Goal: Information Seeking & Learning: Find specific page/section

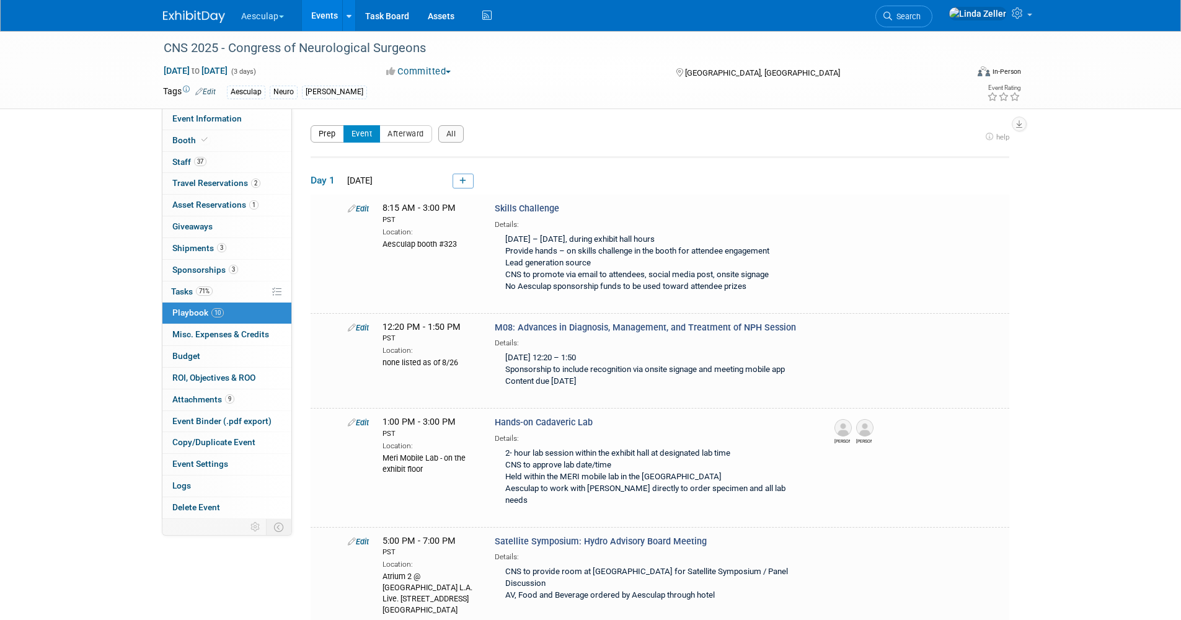
click at [329, 127] on button "Prep" at bounding box center [327, 133] width 33 height 17
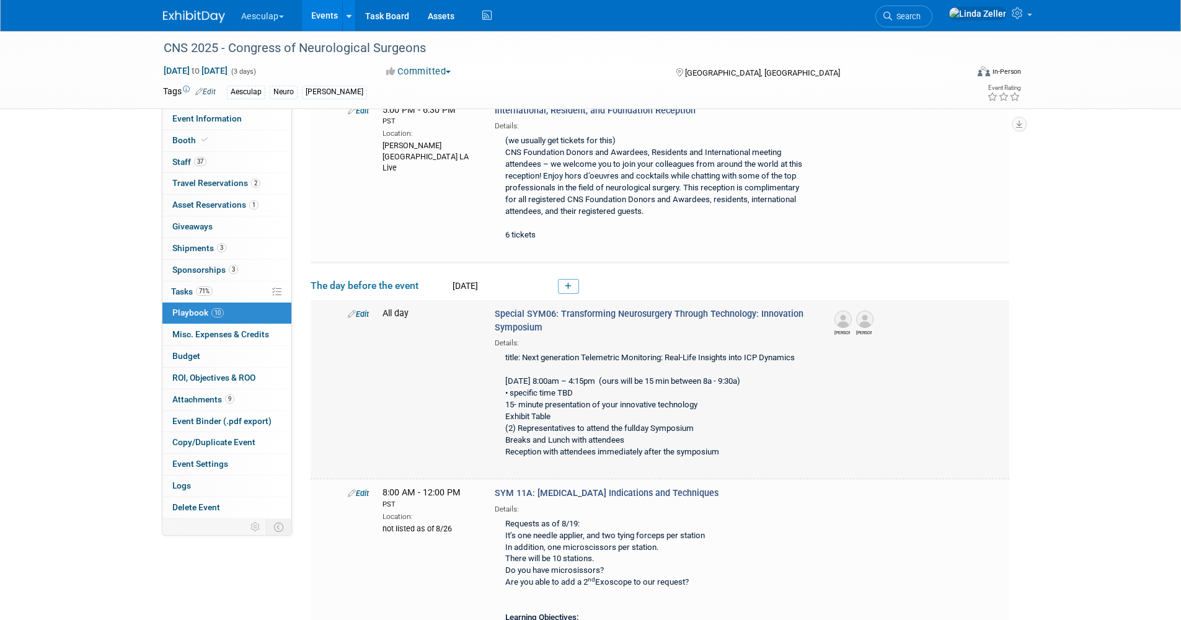
scroll to position [186, 0]
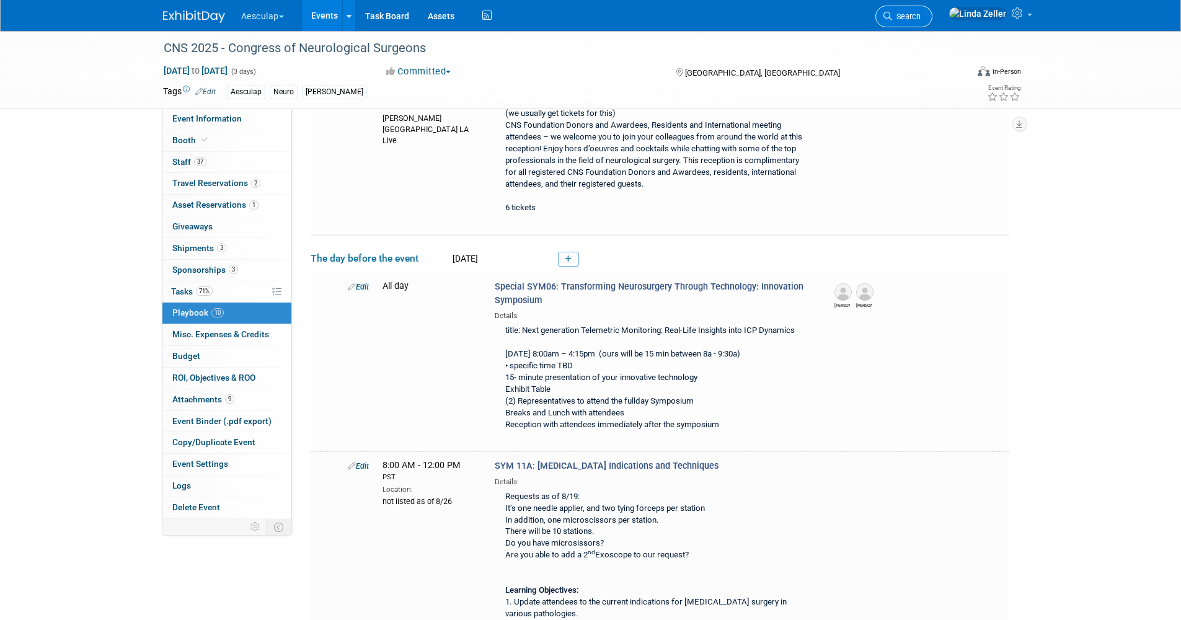
click at [917, 20] on link "Search" at bounding box center [903, 17] width 57 height 22
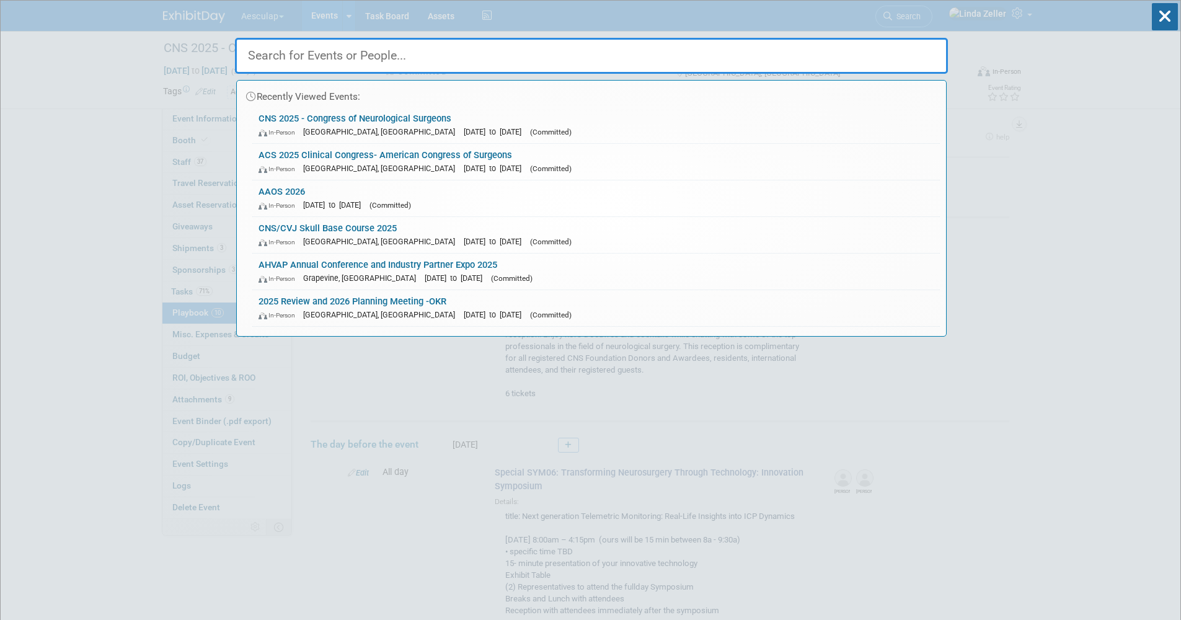
click at [274, 55] on input "text" at bounding box center [591, 56] width 713 height 36
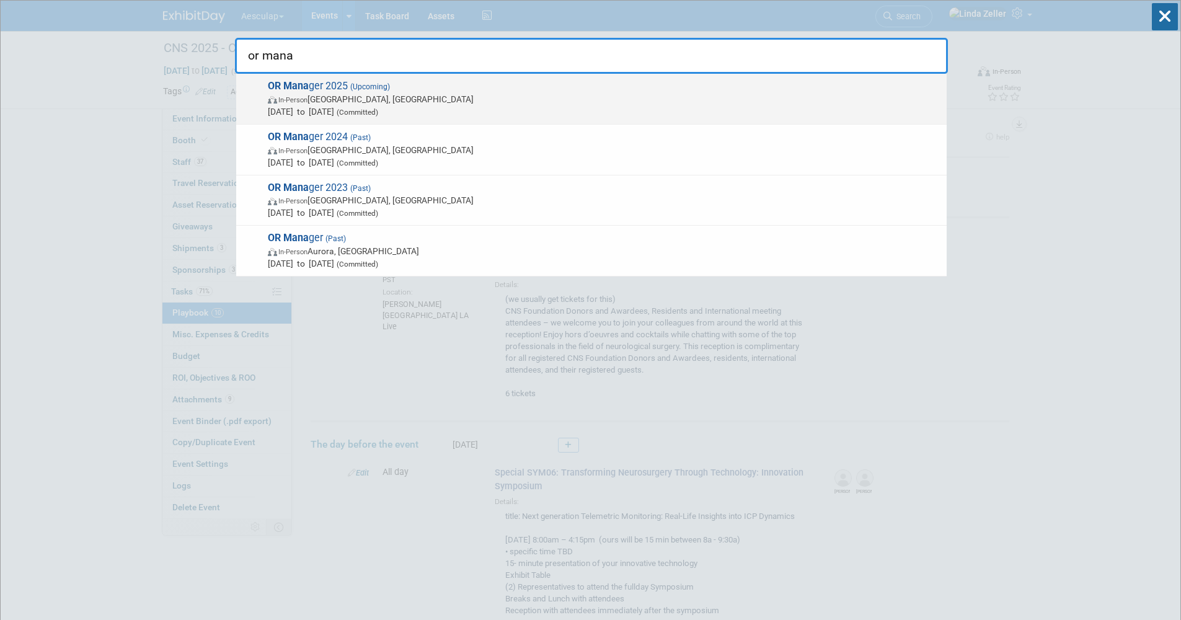
type input "or mana"
click at [305, 101] on span "In-Person" at bounding box center [292, 100] width 29 height 8
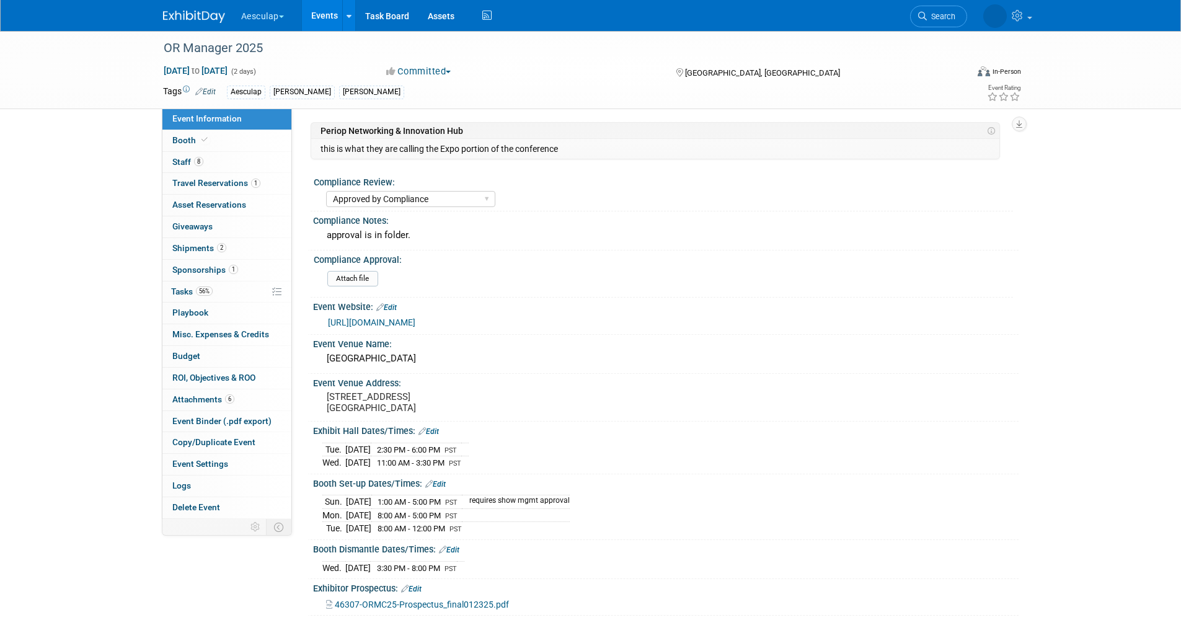
select select "Approved by Compliance"
select select "Strategic Sales"
click at [192, 163] on span "Staff 8" at bounding box center [187, 162] width 31 height 10
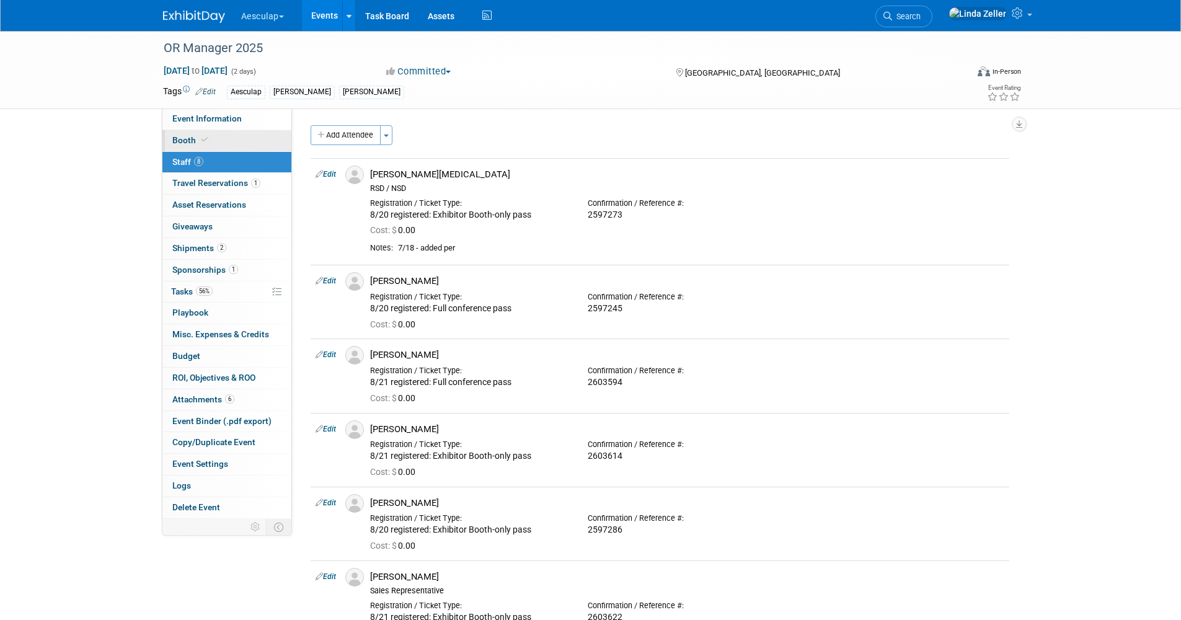
click at [195, 139] on span "Booth" at bounding box center [191, 140] width 38 height 10
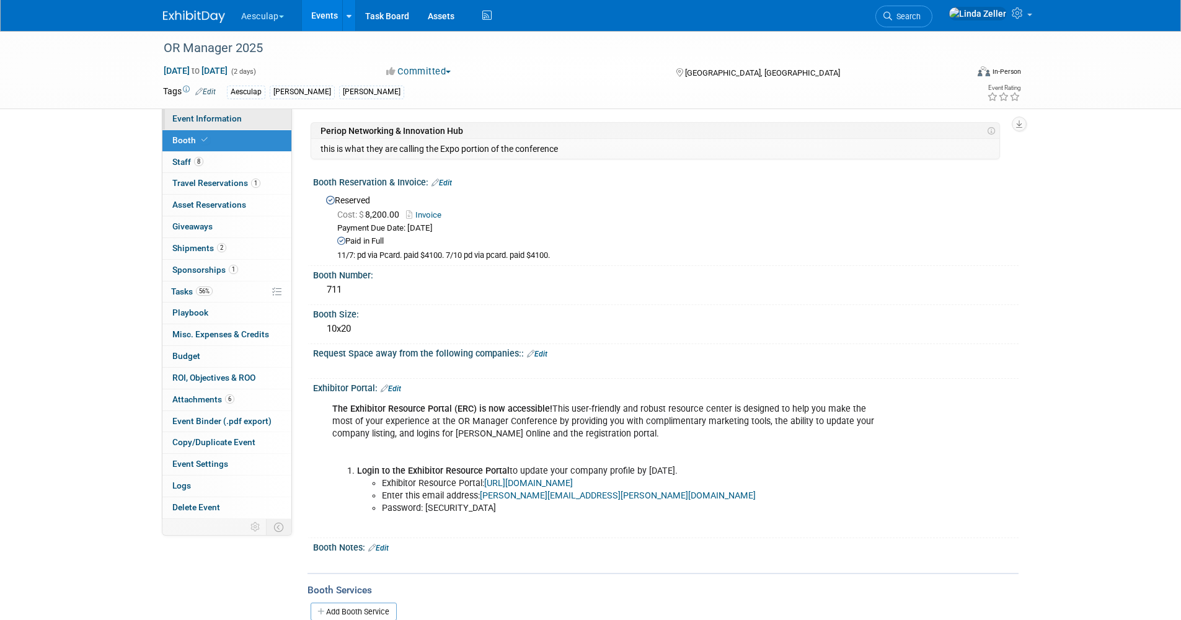
click at [218, 123] on span "Event Information" at bounding box center [206, 118] width 69 height 10
select select "Approved by Compliance"
select select "Strategic Sales"
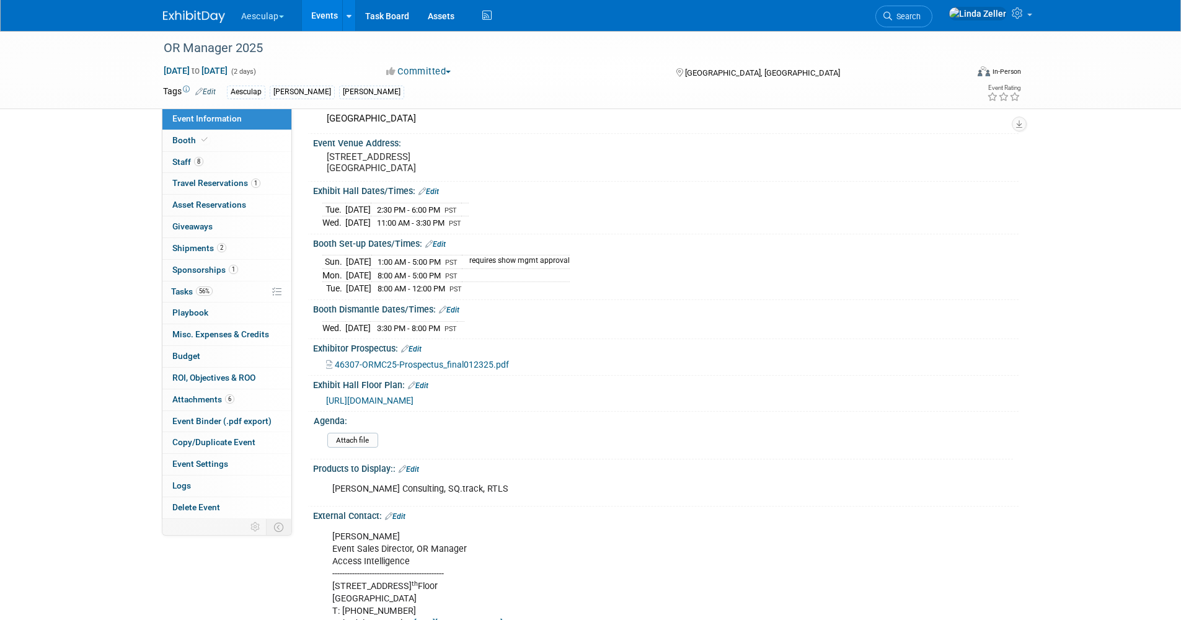
scroll to position [248, 0]
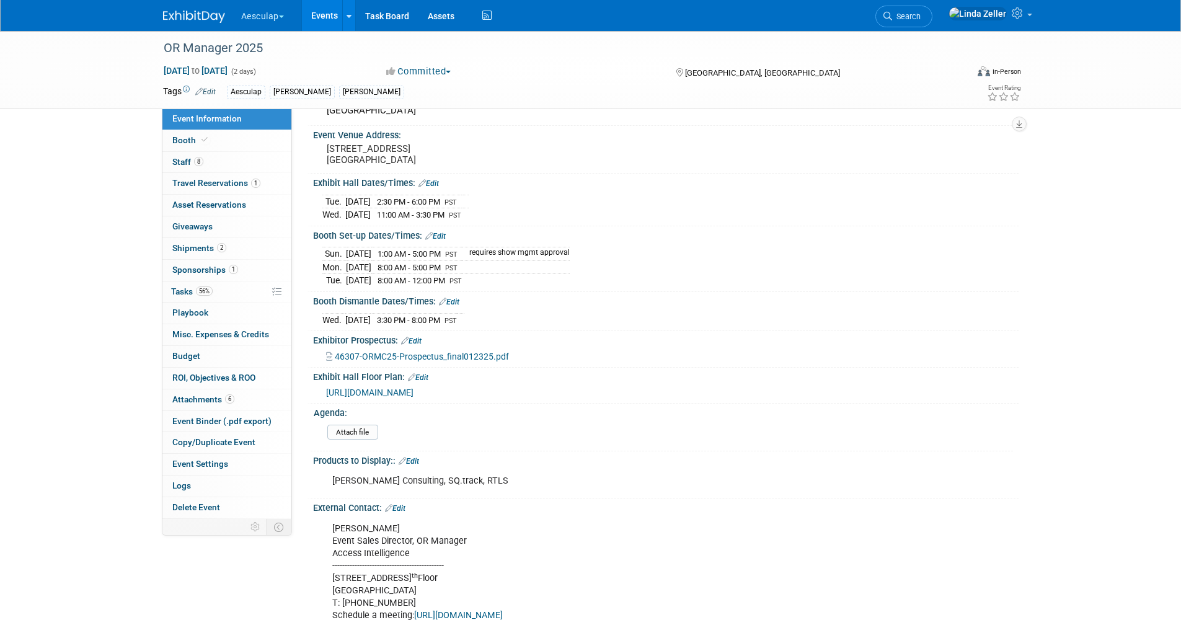
click at [392, 387] on span "https://ormc2025.mapyourshow.com/8_0/floorplan/?hallID=A&selectedBooth=711" at bounding box center [369, 392] width 87 height 10
click at [191, 159] on span "Staff 8" at bounding box center [187, 162] width 31 height 10
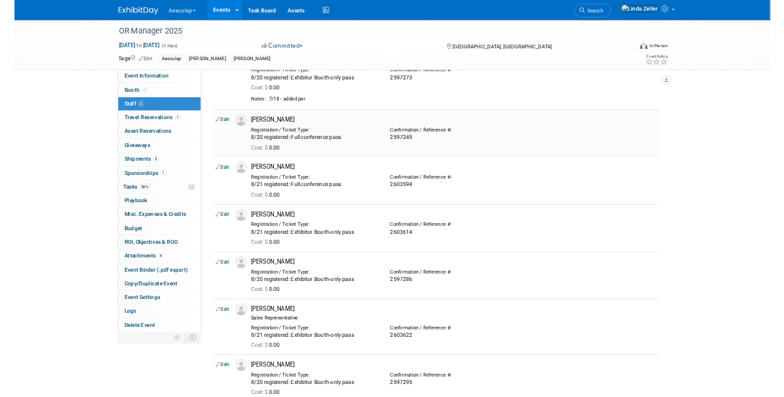
scroll to position [0, 0]
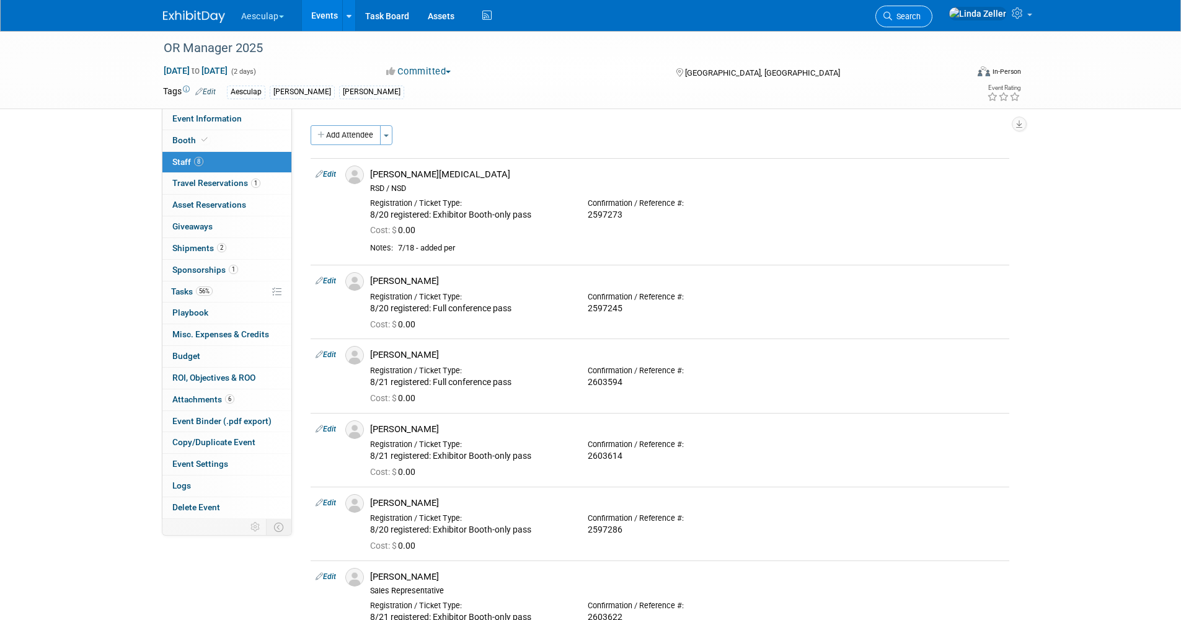
click at [892, 16] on icon at bounding box center [887, 16] width 9 height 9
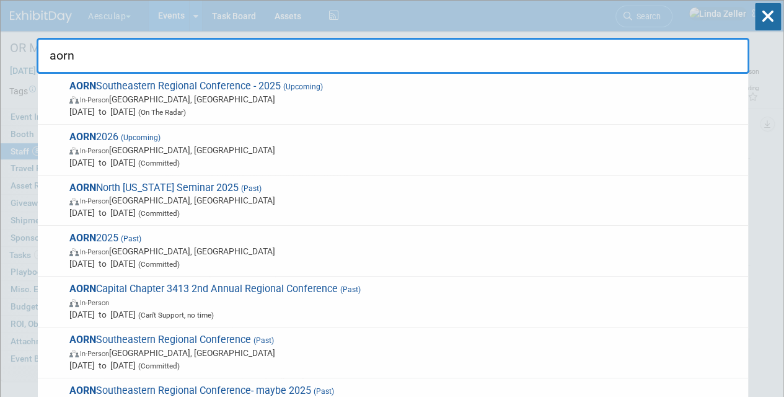
scroll to position [295, 0]
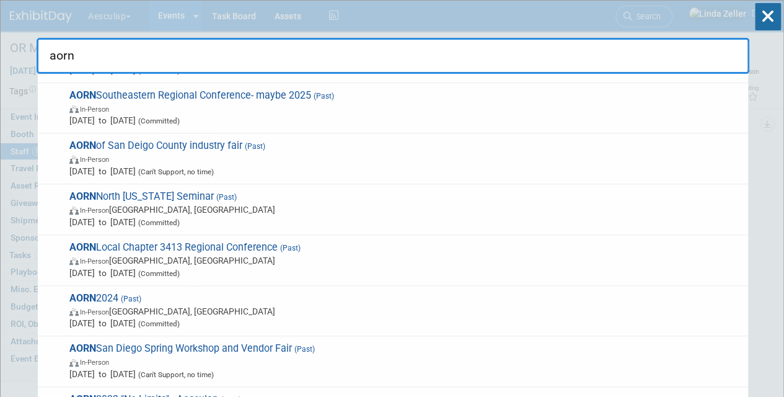
type input "aorn"
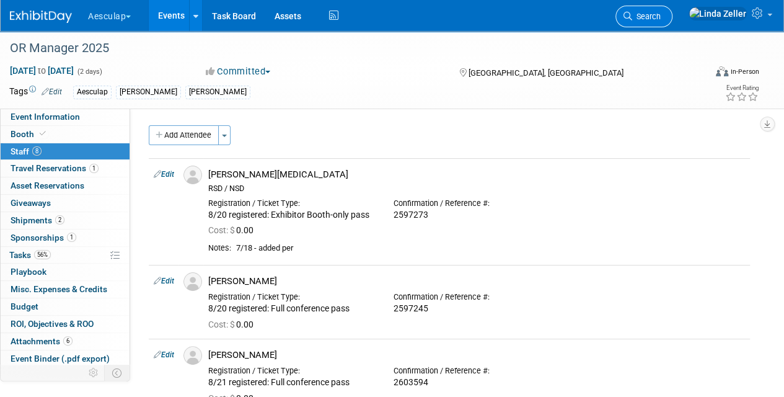
click at [661, 18] on span "Search" at bounding box center [646, 16] width 29 height 9
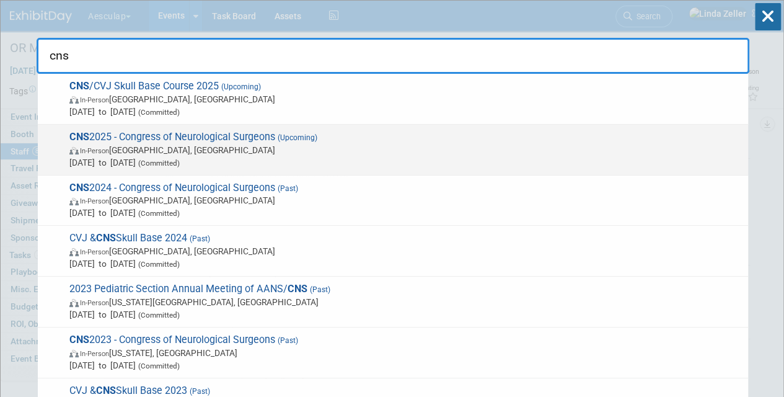
type input "cns"
click at [182, 144] on span "In-Person Los Angeles, CA" at bounding box center [405, 150] width 672 height 12
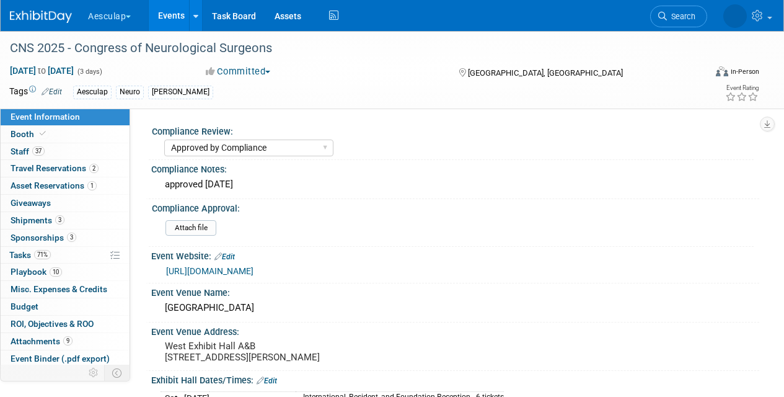
select select "Approved by Compliance"
select select "Neuro"
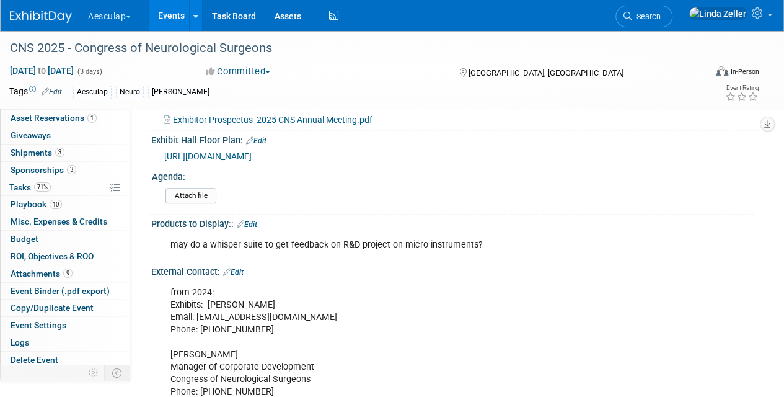
scroll to position [558, 0]
